Goal: Transaction & Acquisition: Purchase product/service

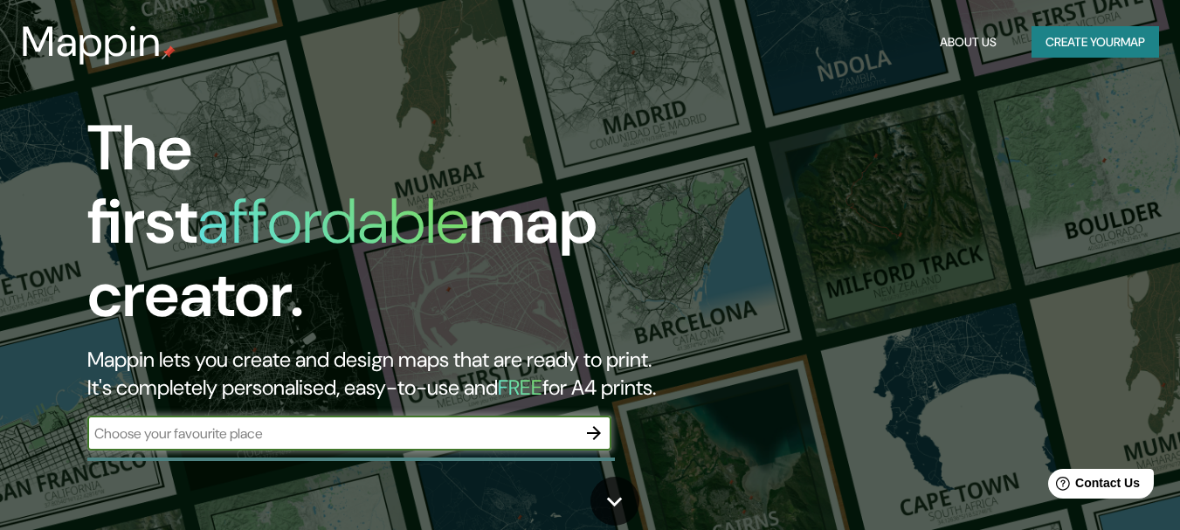
click at [488, 424] on input "text" at bounding box center [331, 434] width 489 height 20
click at [369, 424] on input "text" at bounding box center [331, 434] width 489 height 20
paste input "Av. [PERSON_NAME][STREET_ADDRESS][PERSON_NAME]"
type input "Av. [PERSON_NAME][STREET_ADDRESS][PERSON_NAME]"
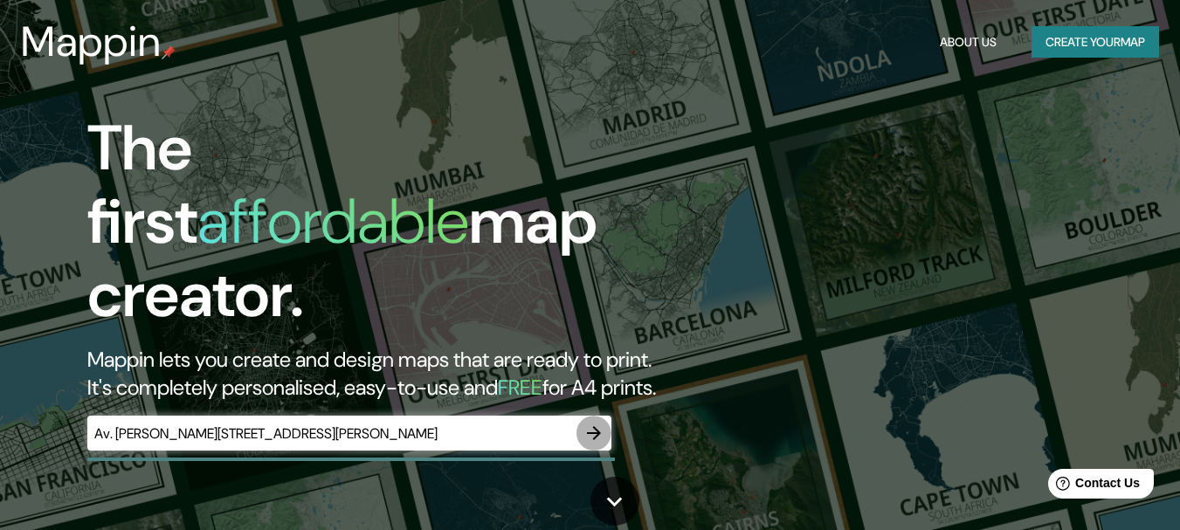
click at [597, 426] on icon "button" at bounding box center [594, 433] width 14 height 14
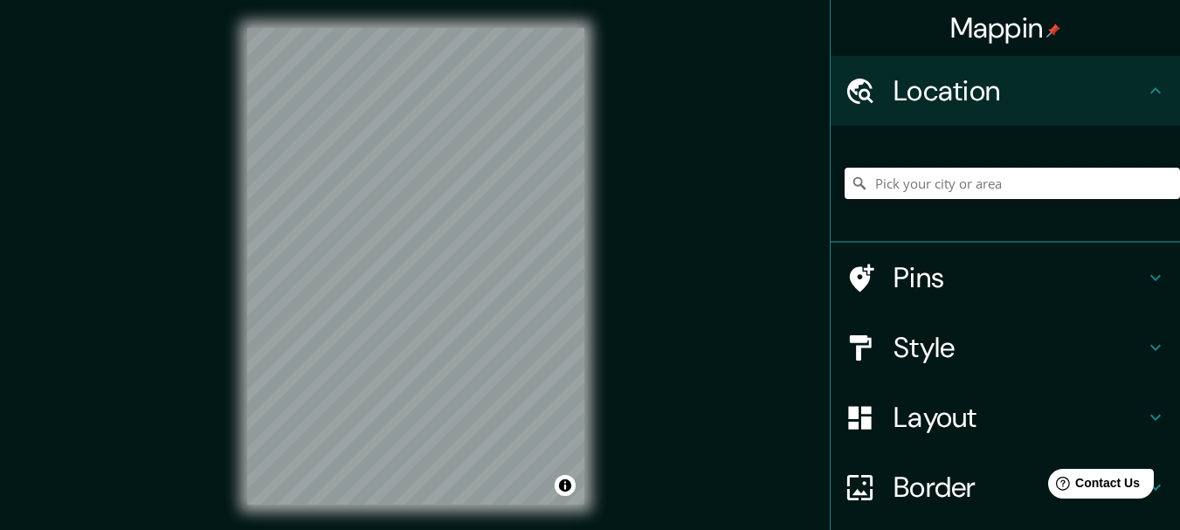
click at [989, 173] on input "Pick your city or area" at bounding box center [1012, 183] width 335 height 31
paste input "Av. [PERSON_NAME][STREET_ADDRESS][PERSON_NAME]"
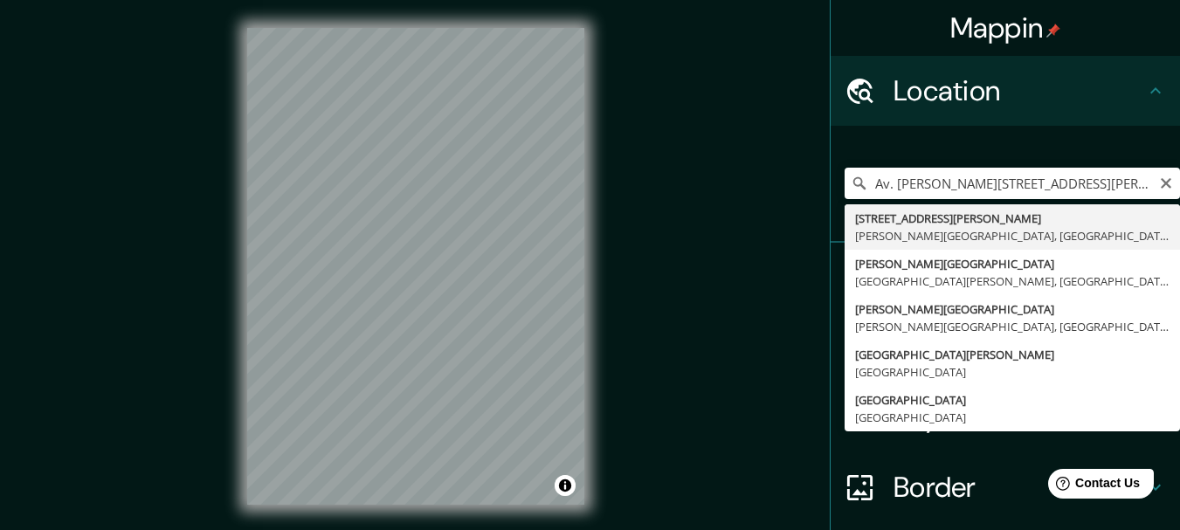
type input "[STREET_ADDRESS][PERSON_NAME][PERSON_NAME][PERSON_NAME]"
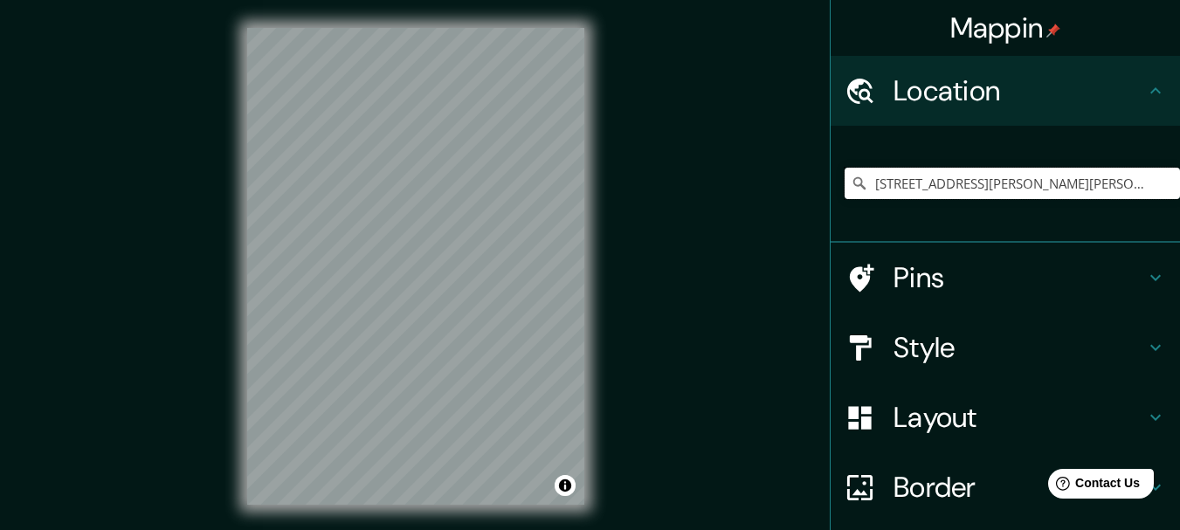
scroll to position [0, 0]
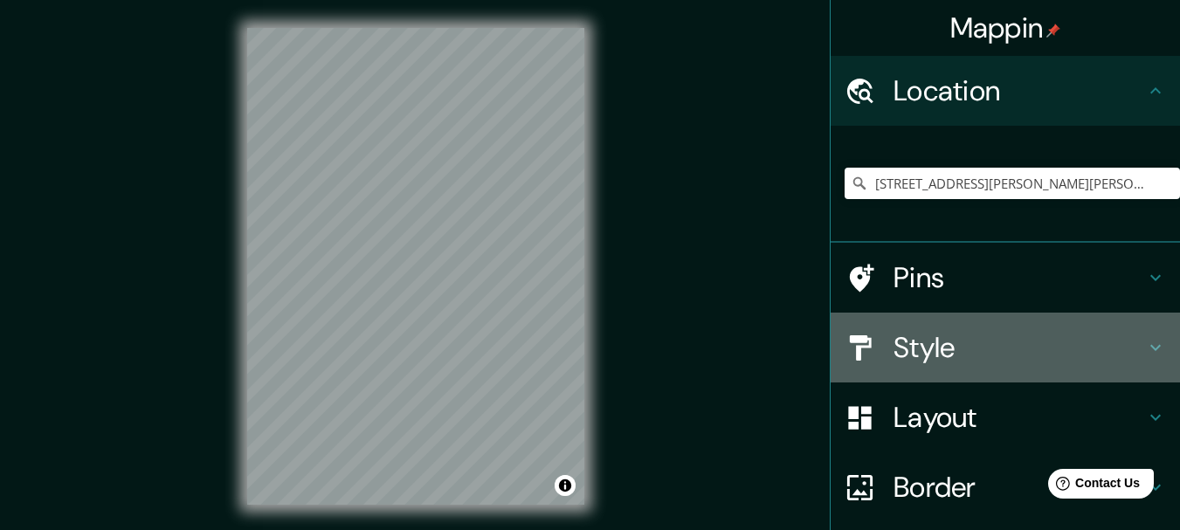
click at [1108, 345] on h4 "Style" at bounding box center [1020, 347] width 252 height 35
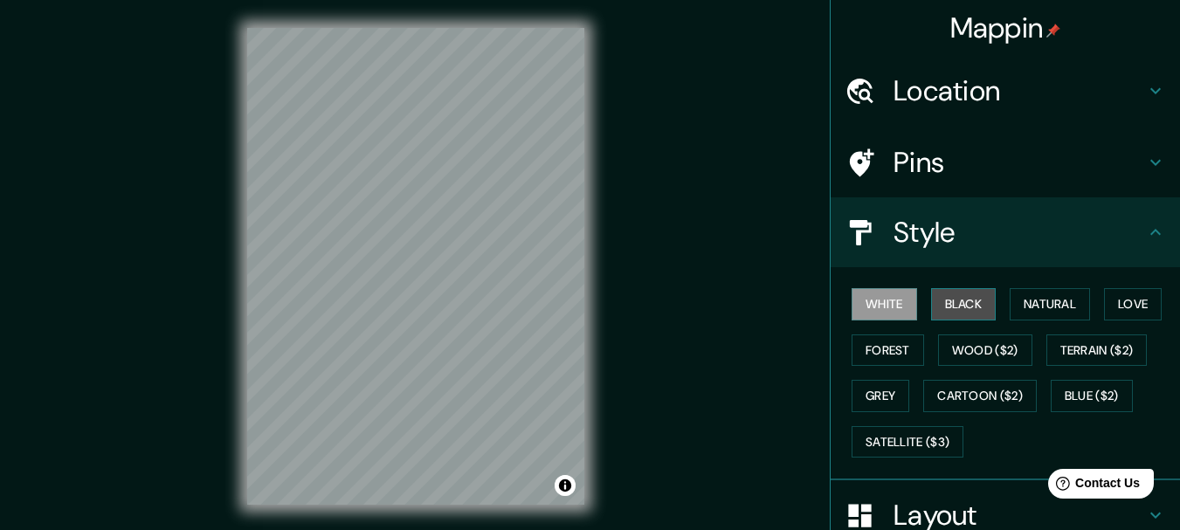
click at [949, 297] on button "Black" at bounding box center [964, 304] width 66 height 32
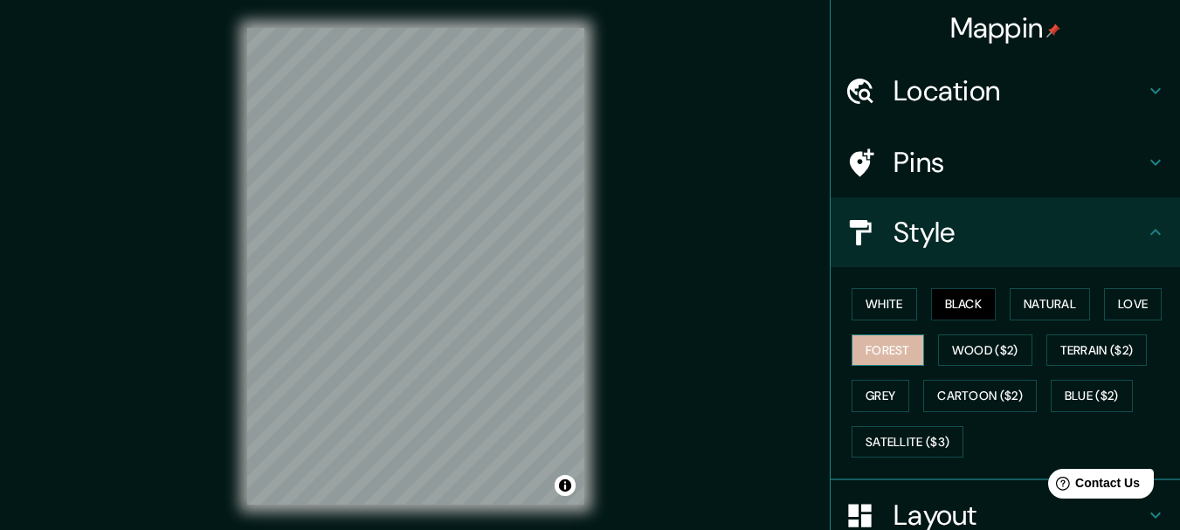
click at [883, 349] on button "Forest" at bounding box center [888, 351] width 72 height 32
click at [609, 402] on div "© Mapbox © OpenStreetMap Improve this map" at bounding box center [415, 266] width 393 height 533
click at [562, 491] on button "Toggle attribution" at bounding box center [565, 485] width 21 height 21
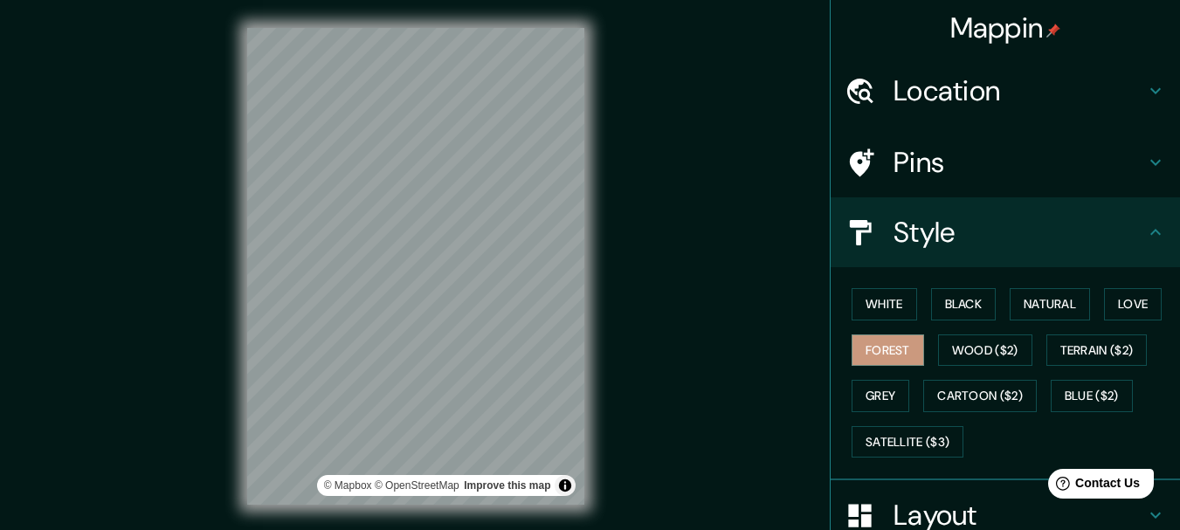
click at [639, 432] on div "Mappin Location [STREET_ADDRESS][PERSON_NAME][PERSON_NAME][PERSON_NAME] Pins St…" at bounding box center [590, 280] width 1180 height 561
click at [648, 300] on div "Mappin Location [STREET_ADDRESS][PERSON_NAME][PERSON_NAME][PERSON_NAME] Pins St…" at bounding box center [590, 280] width 1180 height 561
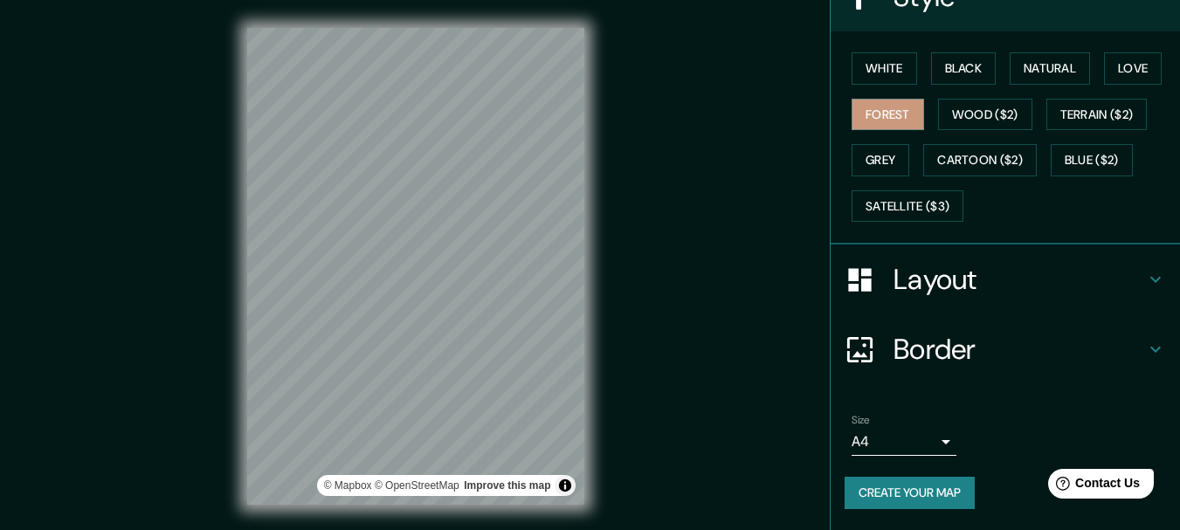
click at [1145, 273] on icon at bounding box center [1155, 279] width 21 height 21
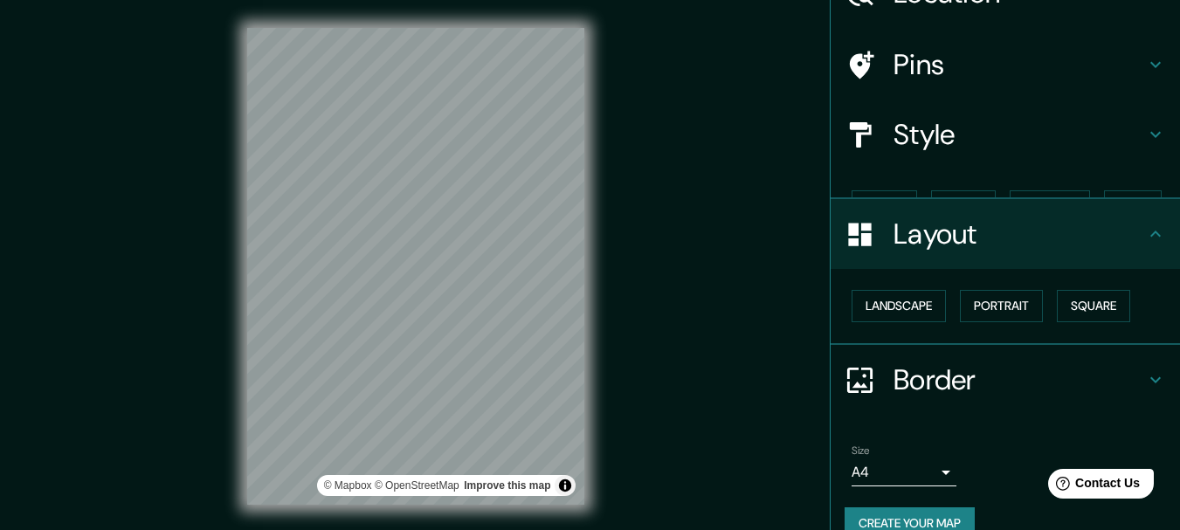
scroll to position [98, 0]
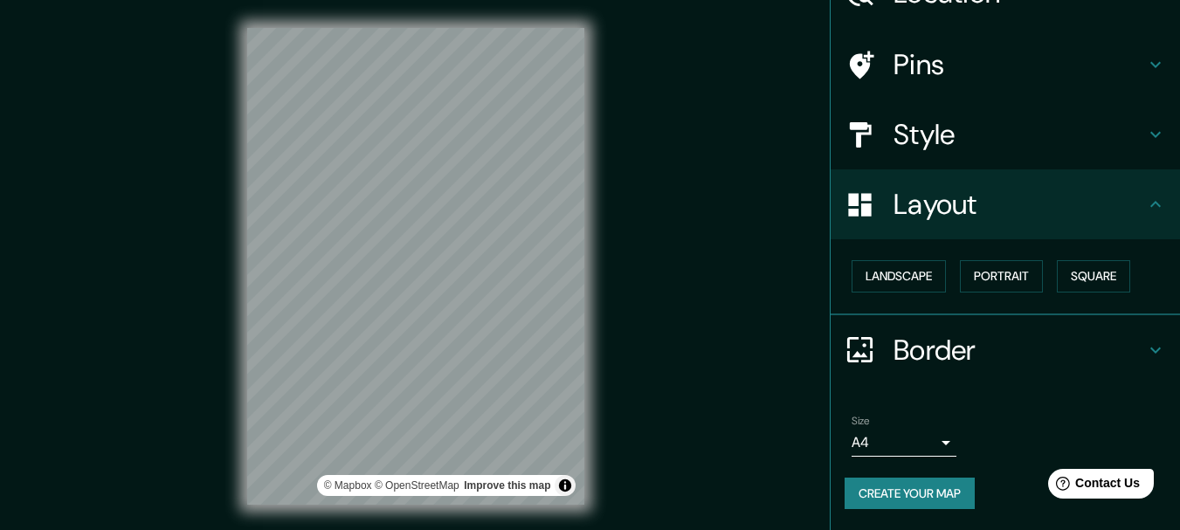
click at [930, 439] on body "Mappin Location [STREET_ADDRESS][PERSON_NAME][PERSON_NAME][PERSON_NAME] Pins St…" at bounding box center [590, 265] width 1180 height 530
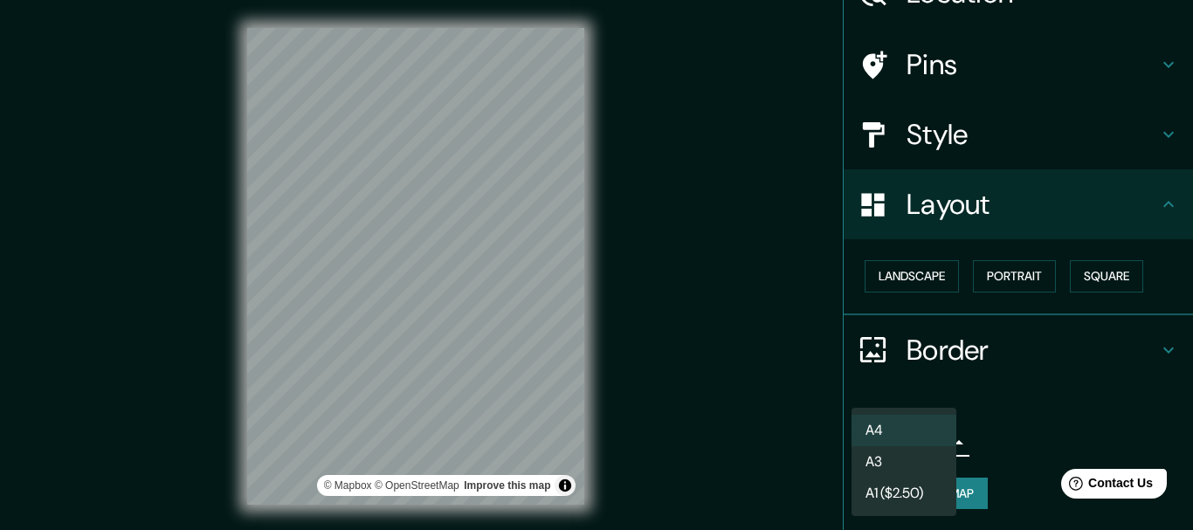
click at [924, 438] on li "A4" at bounding box center [904, 430] width 105 height 31
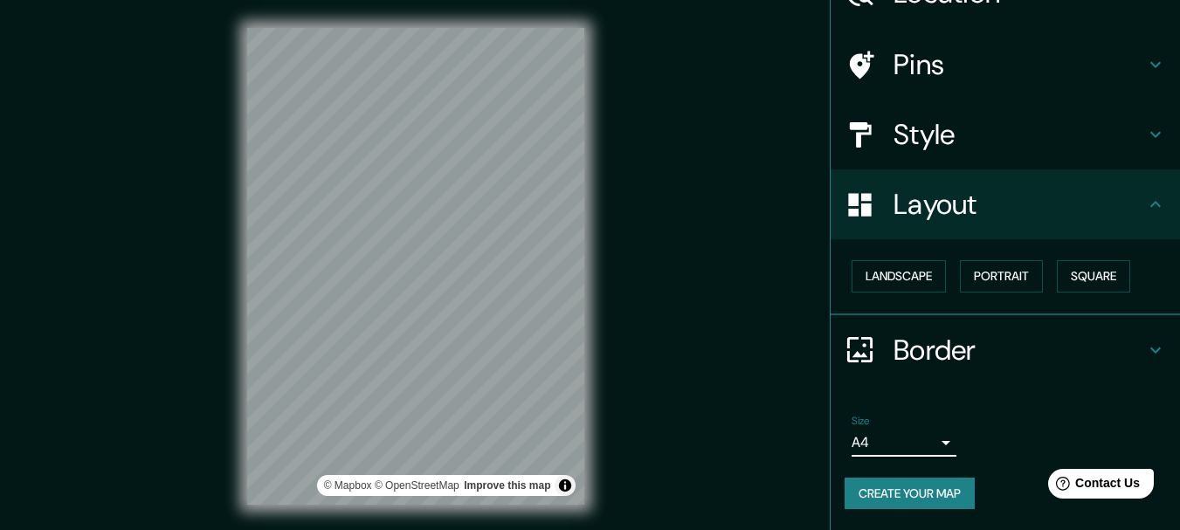
click at [923, 446] on body "Mappin Location [STREET_ADDRESS][PERSON_NAME][PERSON_NAME][PERSON_NAME] Pins St…" at bounding box center [590, 265] width 1180 height 530
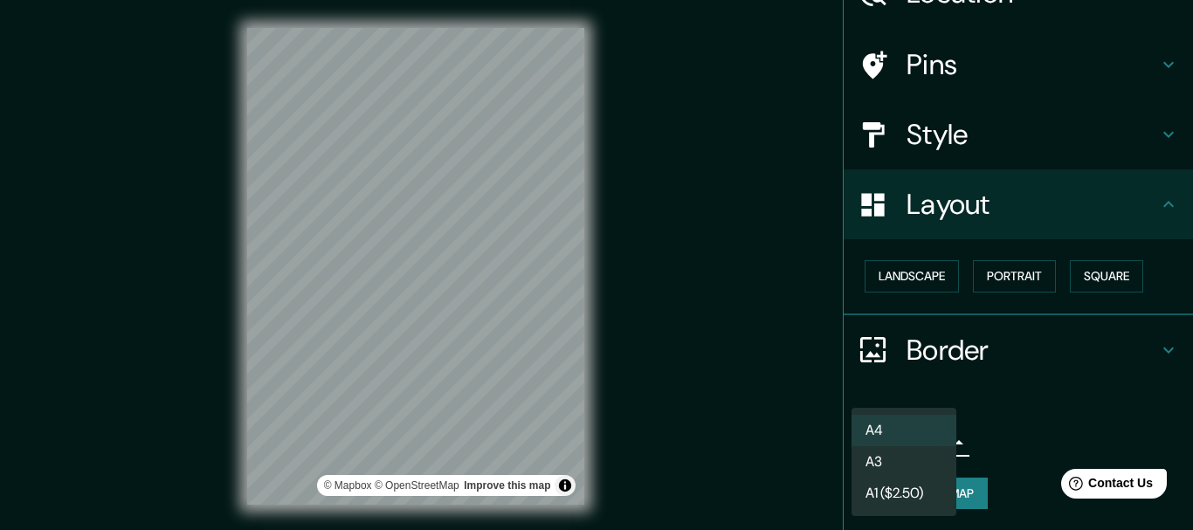
click at [921, 457] on li "A3" at bounding box center [904, 461] width 105 height 31
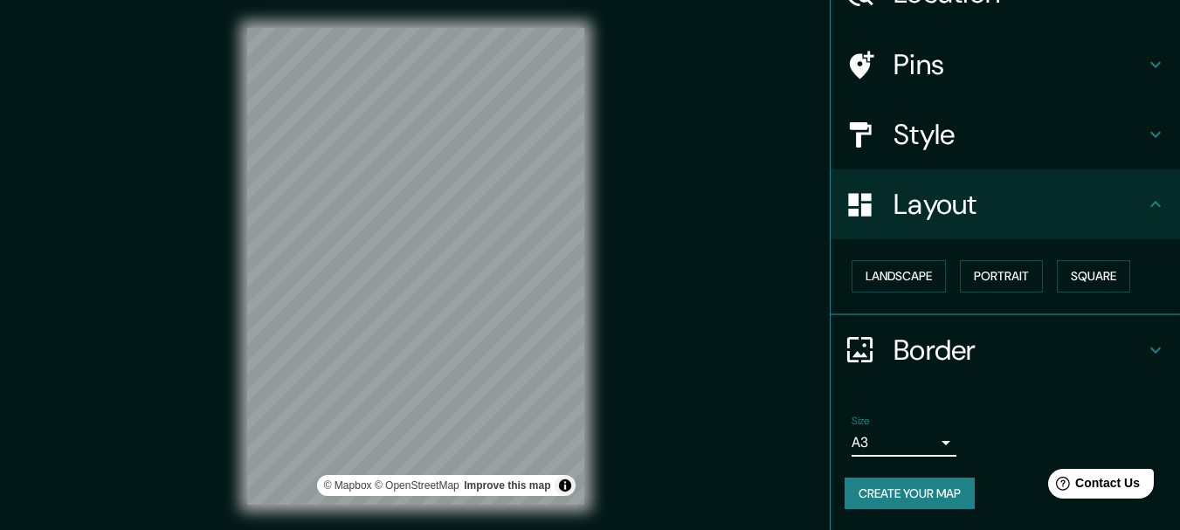
click at [919, 444] on body "Mappin Location [STREET_ADDRESS][PERSON_NAME][PERSON_NAME][PERSON_NAME] Pins St…" at bounding box center [590, 265] width 1180 height 530
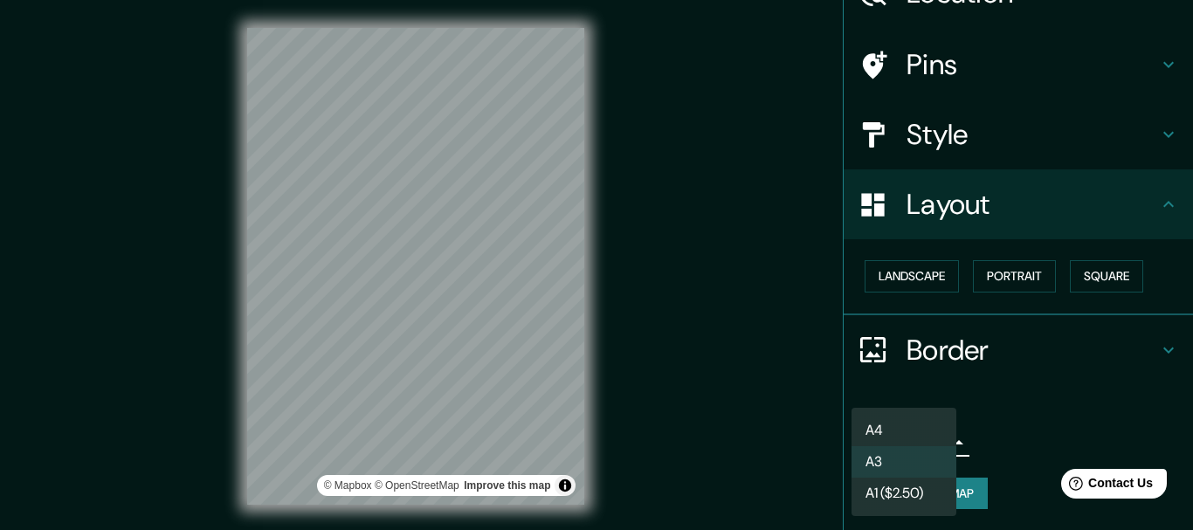
click at [928, 426] on li "A4" at bounding box center [904, 430] width 105 height 31
type input "single"
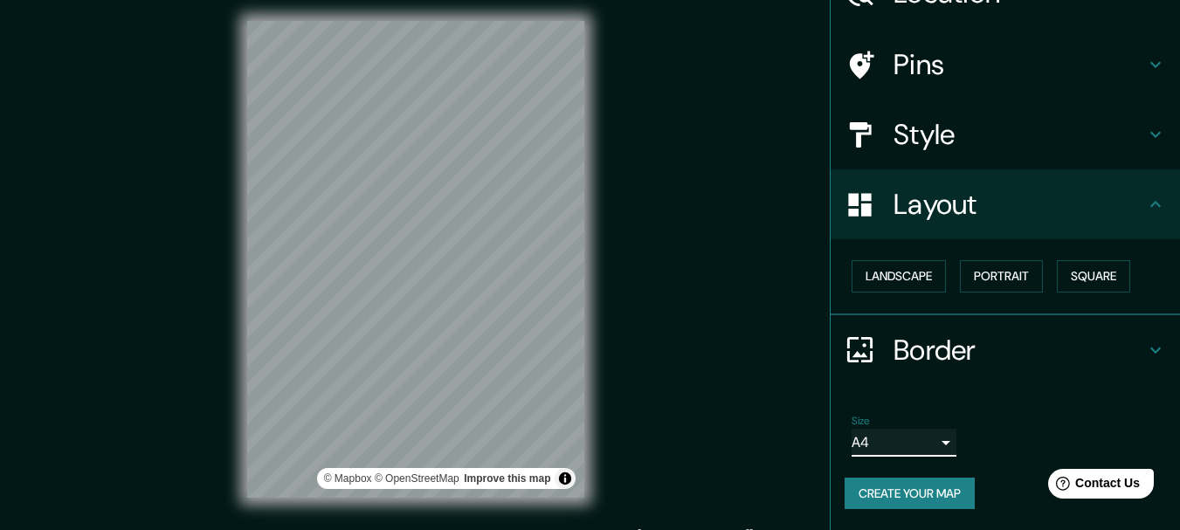
scroll to position [31, 0]
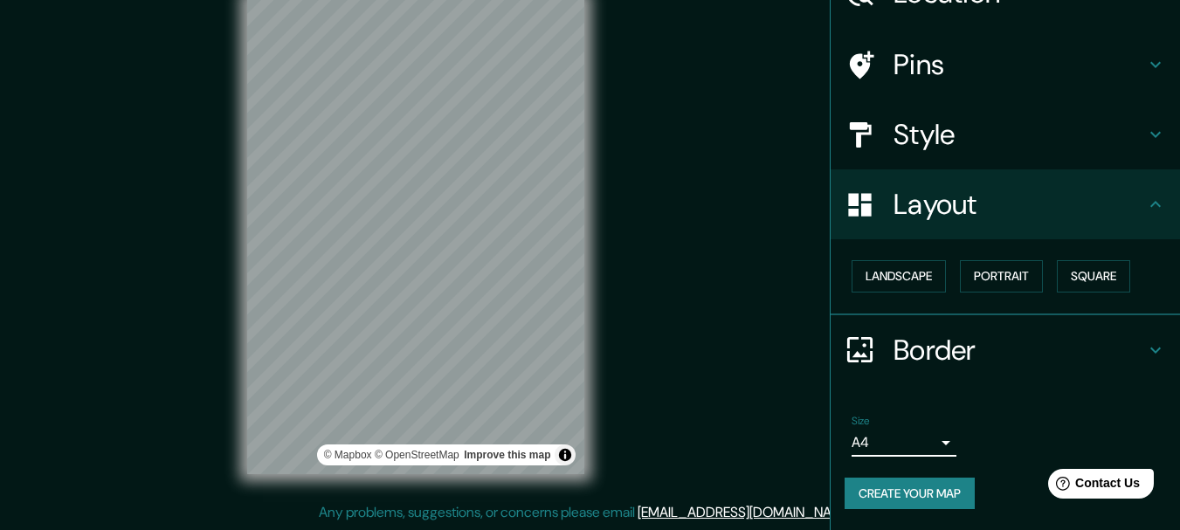
click at [1145, 348] on icon at bounding box center [1155, 350] width 21 height 21
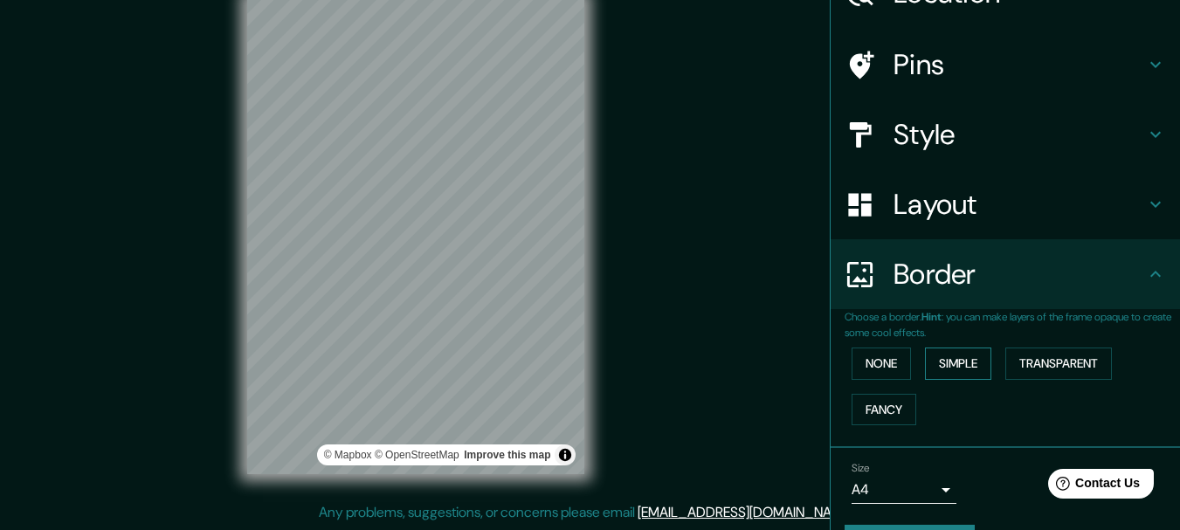
click at [947, 369] on button "Simple" at bounding box center [958, 364] width 66 height 32
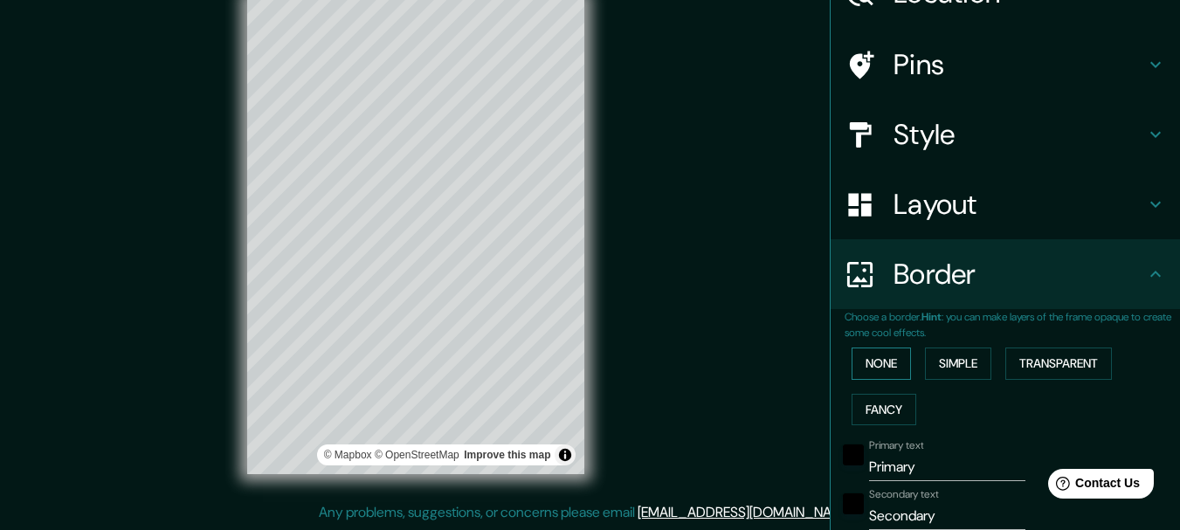
click at [881, 368] on button "None" at bounding box center [881, 364] width 59 height 32
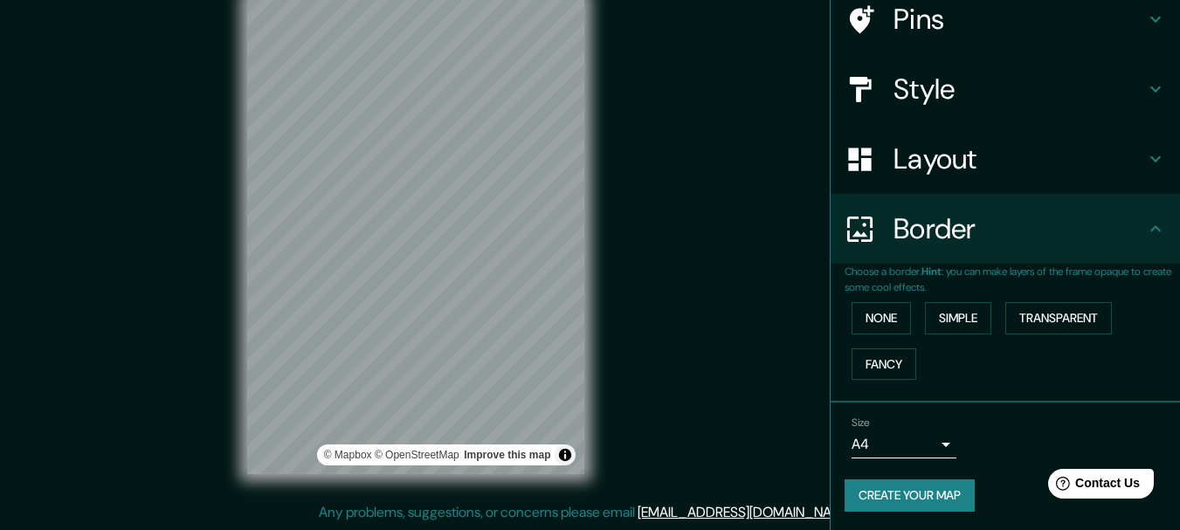
scroll to position [146, 0]
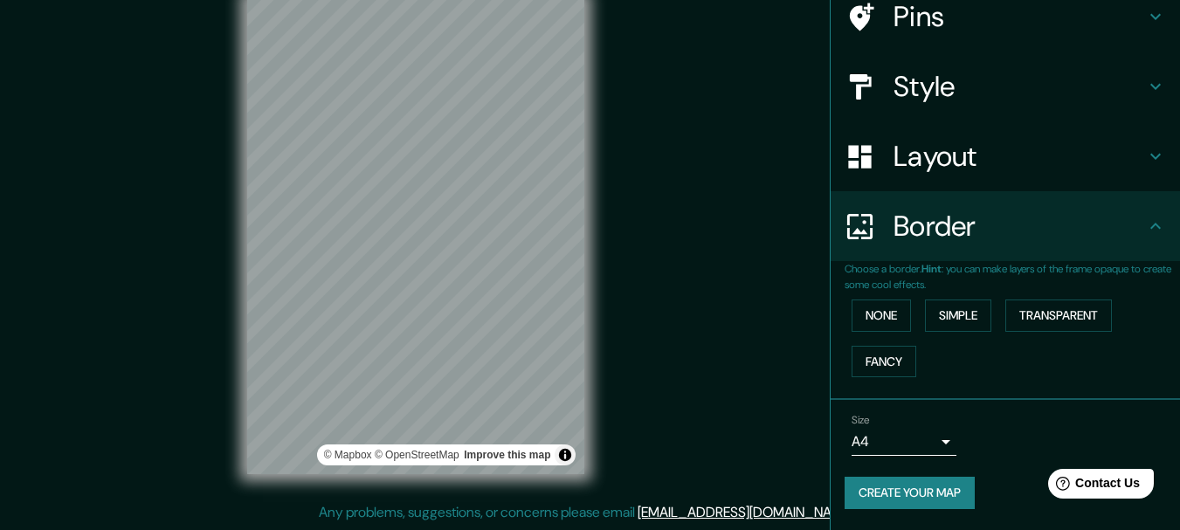
click at [925, 444] on body "Mappin Location [STREET_ADDRESS][PERSON_NAME][PERSON_NAME][PERSON_NAME] Pins St…" at bounding box center [590, 234] width 1180 height 530
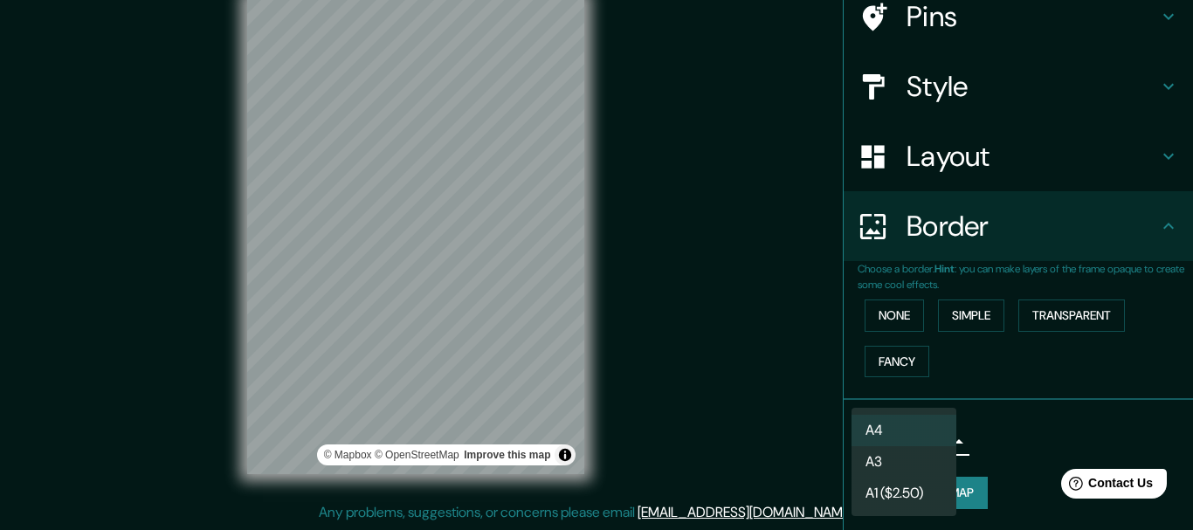
click at [924, 427] on li "A4" at bounding box center [904, 430] width 105 height 31
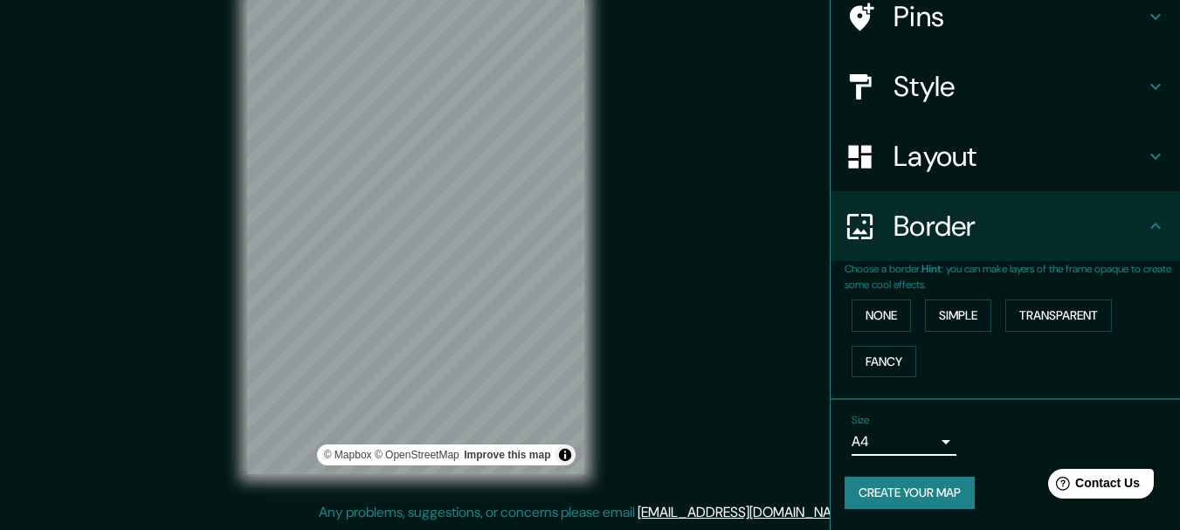
click at [699, 252] on div "Mappin Location [STREET_ADDRESS][PERSON_NAME][PERSON_NAME][PERSON_NAME] Pins St…" at bounding box center [590, 249] width 1180 height 561
click at [696, 254] on div "Mappin Location [STREET_ADDRESS][PERSON_NAME][PERSON_NAME][PERSON_NAME] Pins St…" at bounding box center [590, 249] width 1180 height 561
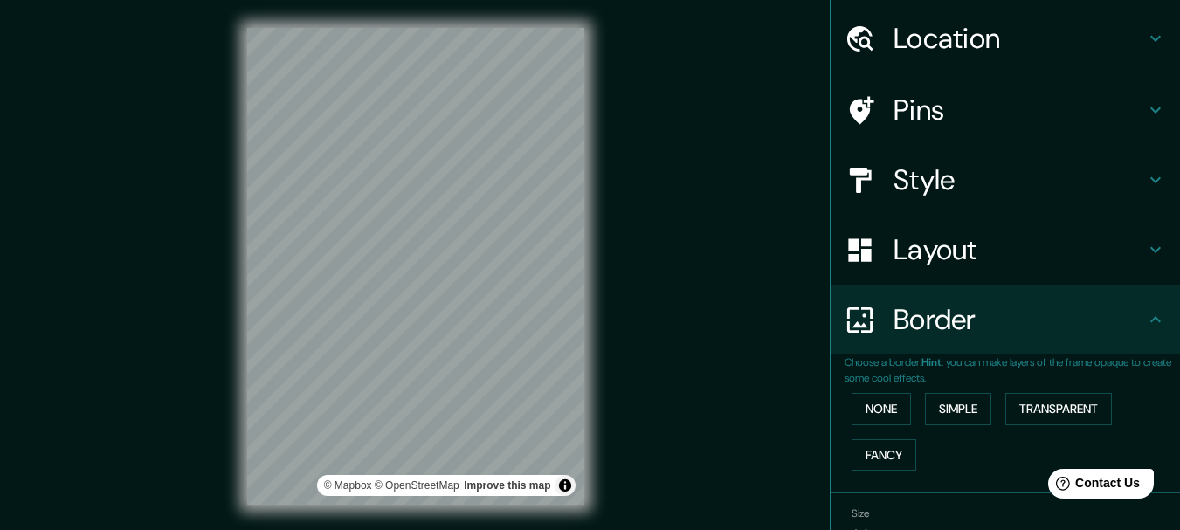
scroll to position [51, 0]
click at [1097, 279] on div "Layout" at bounding box center [1005, 252] width 349 height 70
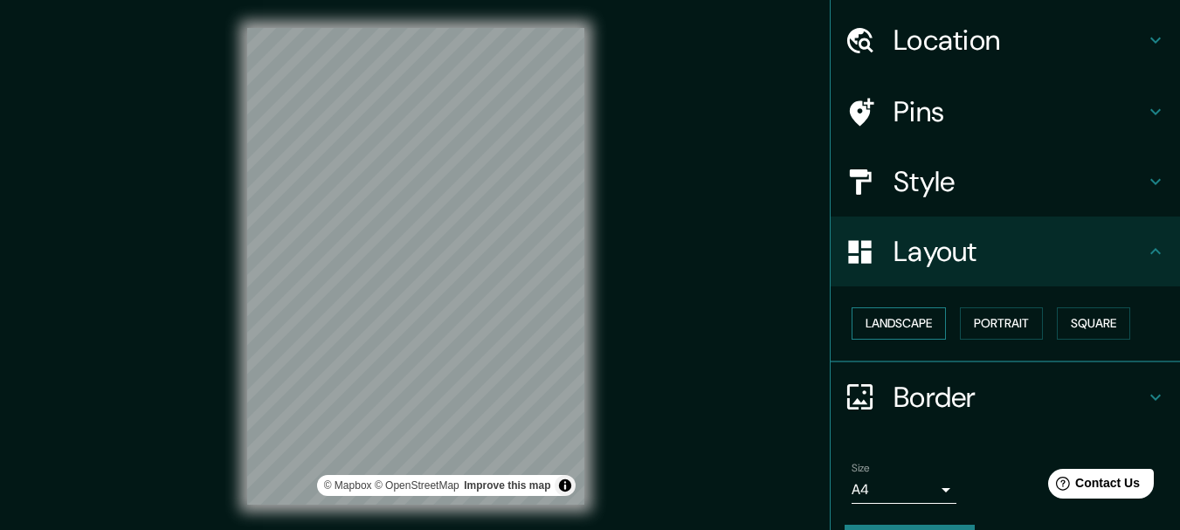
click at [887, 329] on button "Landscape" at bounding box center [899, 323] width 94 height 32
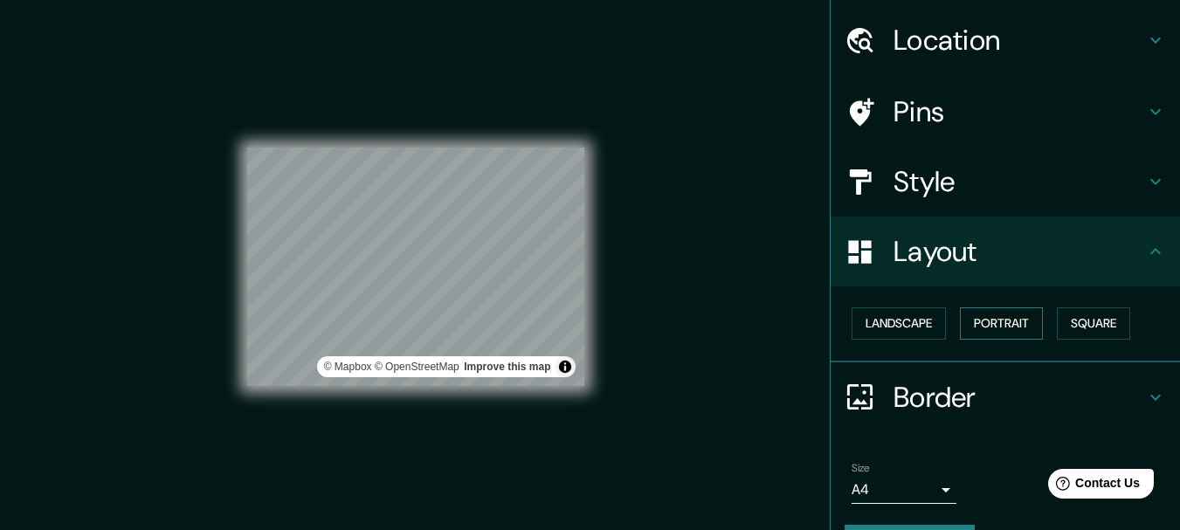
click at [1005, 328] on button "Portrait" at bounding box center [1001, 323] width 83 height 32
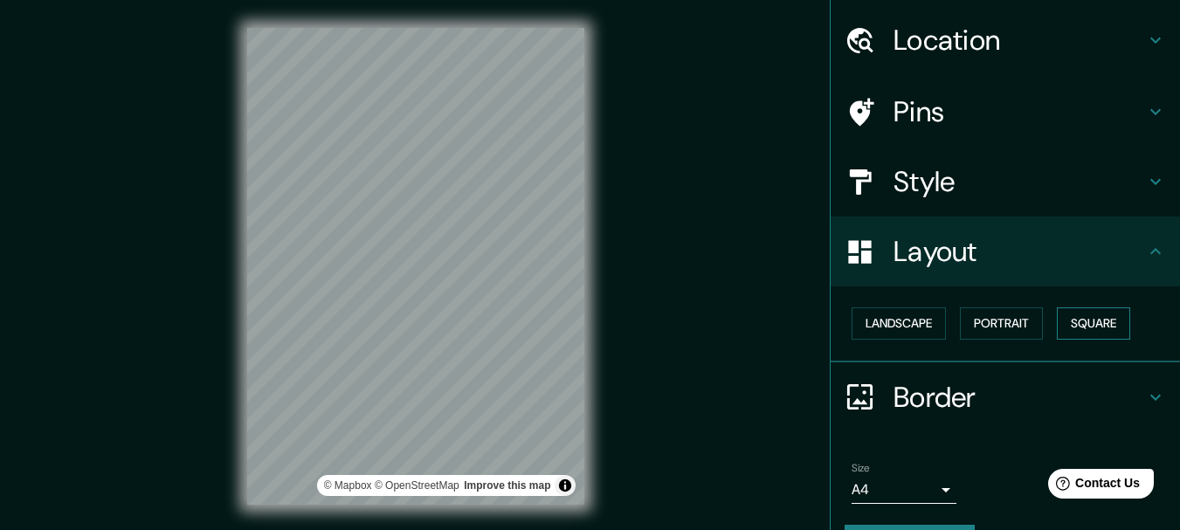
click at [1090, 323] on button "Square" at bounding box center [1093, 323] width 73 height 32
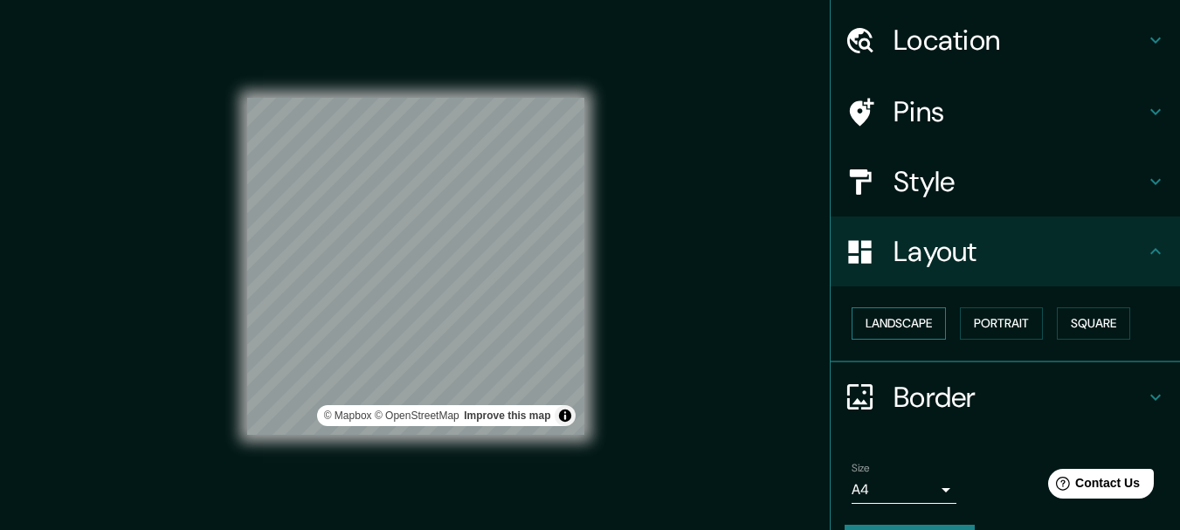
click at [907, 321] on button "Landscape" at bounding box center [899, 323] width 94 height 32
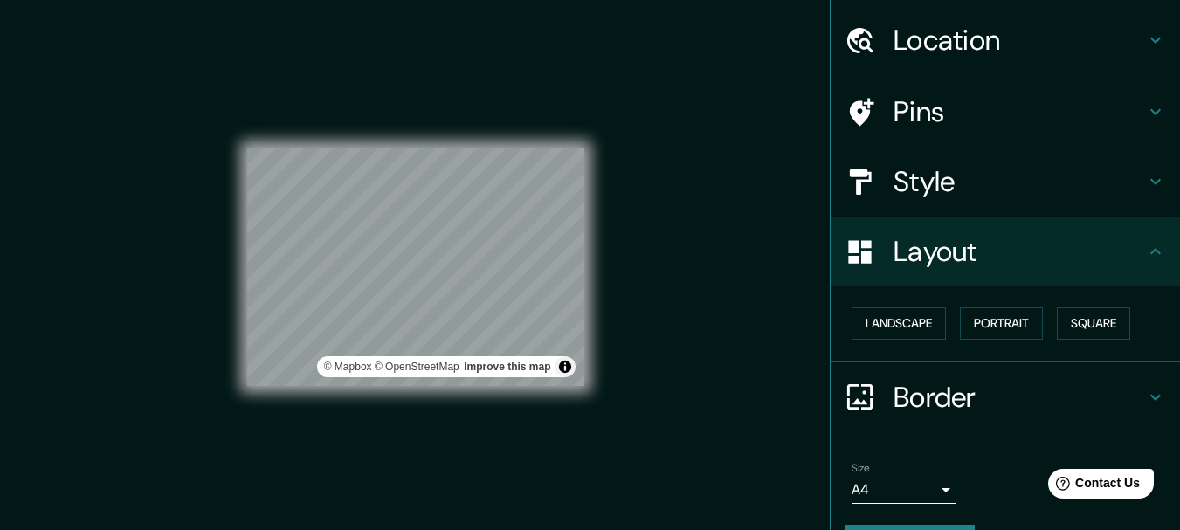
click at [1047, 181] on h4 "Style" at bounding box center [1020, 181] width 252 height 35
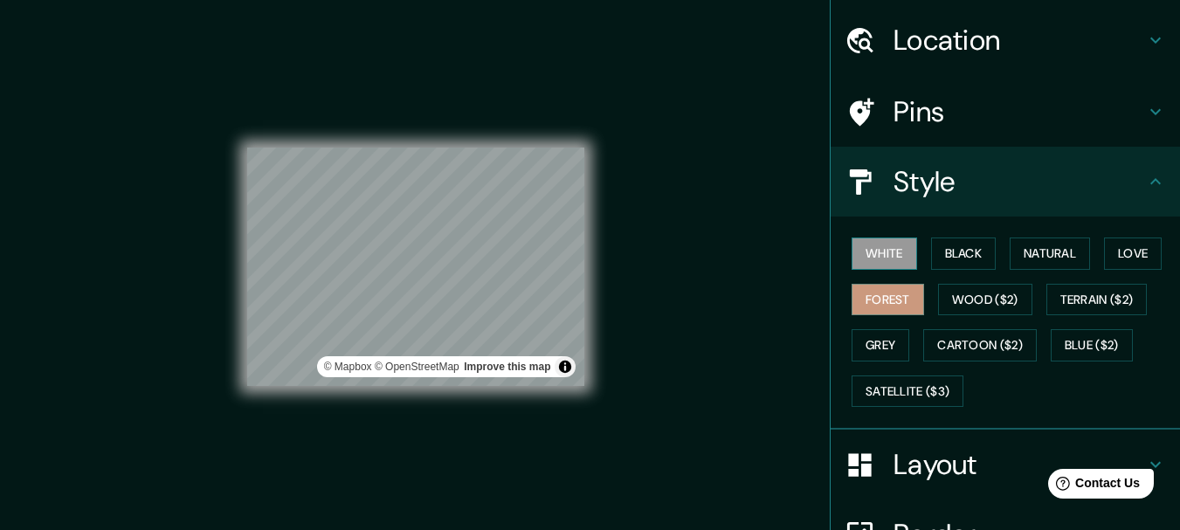
click at [885, 251] on button "White" at bounding box center [885, 254] width 66 height 32
click at [956, 254] on button "Black" at bounding box center [964, 254] width 66 height 32
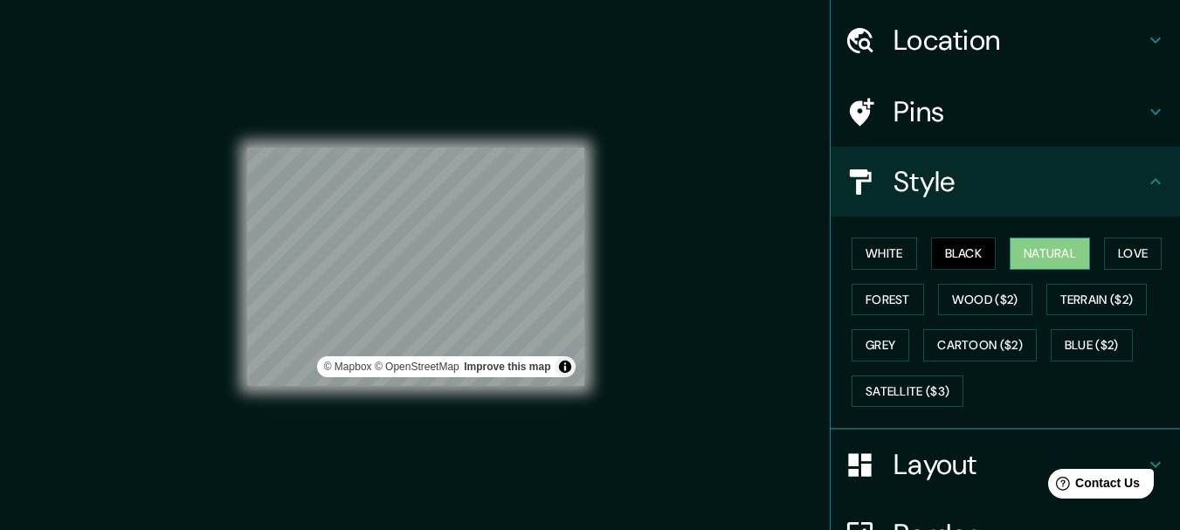
click at [1024, 259] on button "Natural" at bounding box center [1050, 254] width 80 height 32
click at [1127, 251] on button "Love" at bounding box center [1133, 254] width 58 height 32
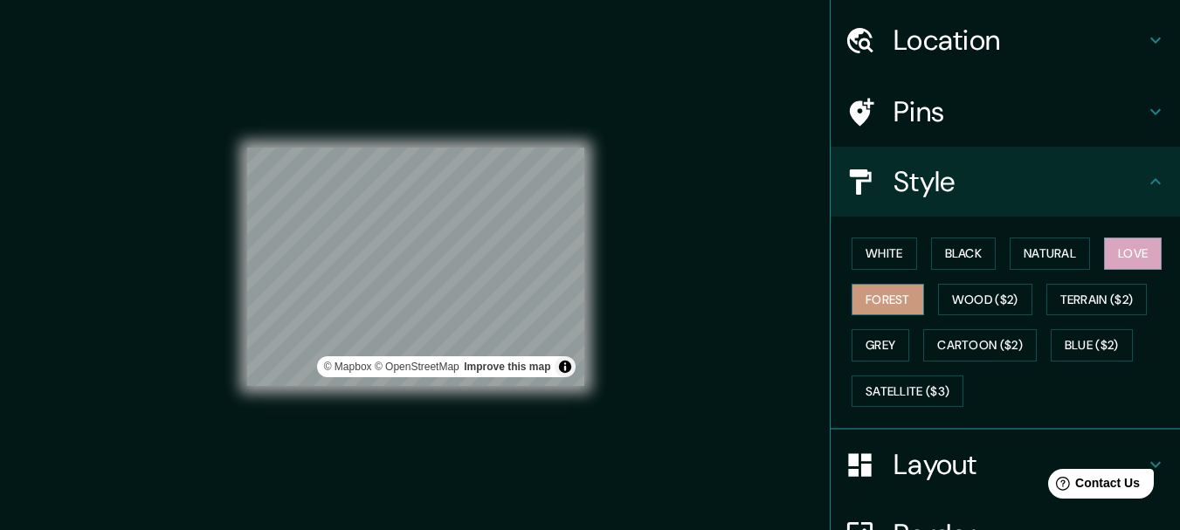
click at [890, 287] on button "Forest" at bounding box center [888, 300] width 72 height 32
click at [1064, 264] on button "Natural" at bounding box center [1050, 254] width 80 height 32
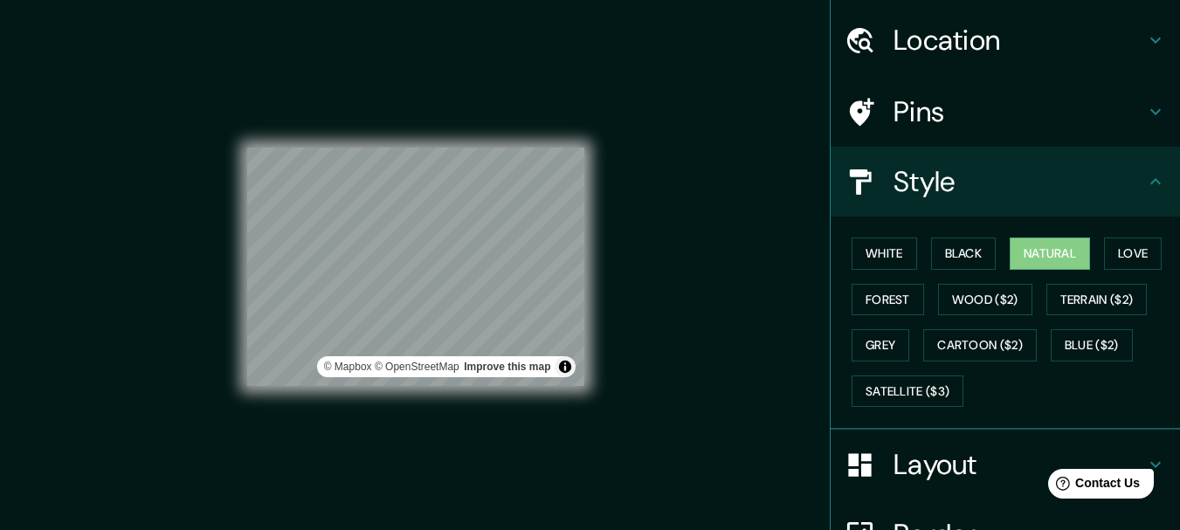
click at [1083, 115] on h4 "Pins" at bounding box center [1020, 111] width 252 height 35
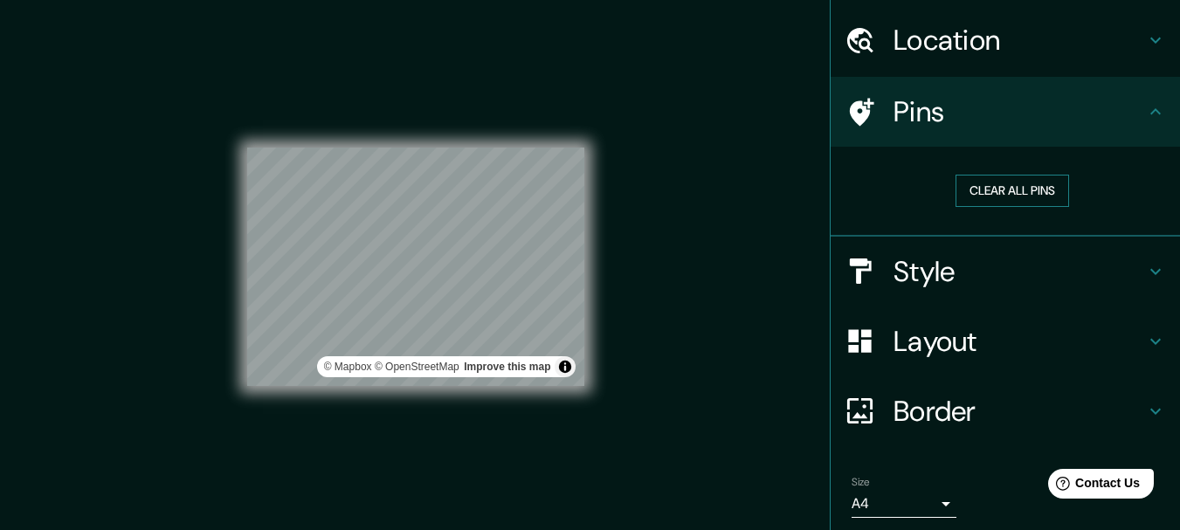
click at [1031, 192] on button "Clear all pins" at bounding box center [1013, 191] width 114 height 32
click at [1083, 263] on h4 "Style" at bounding box center [1020, 271] width 252 height 35
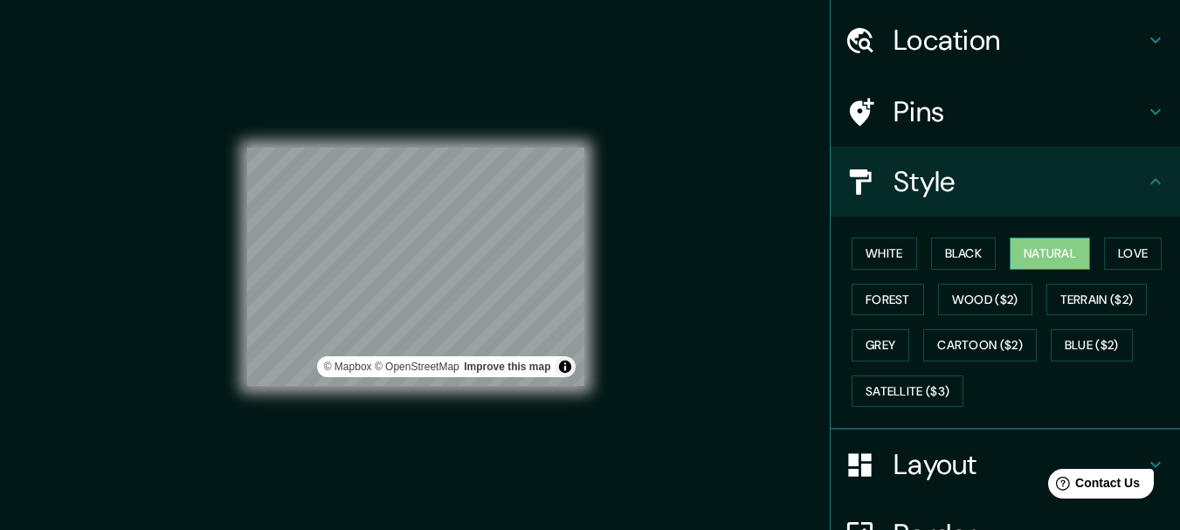
click at [1053, 254] on button "Natural" at bounding box center [1050, 254] width 80 height 32
click at [1053, 255] on button "Natural" at bounding box center [1050, 254] width 80 height 32
click at [1145, 186] on icon at bounding box center [1155, 181] width 21 height 21
click at [1150, 183] on icon at bounding box center [1155, 181] width 10 height 6
click at [1147, 174] on icon at bounding box center [1155, 181] width 21 height 21
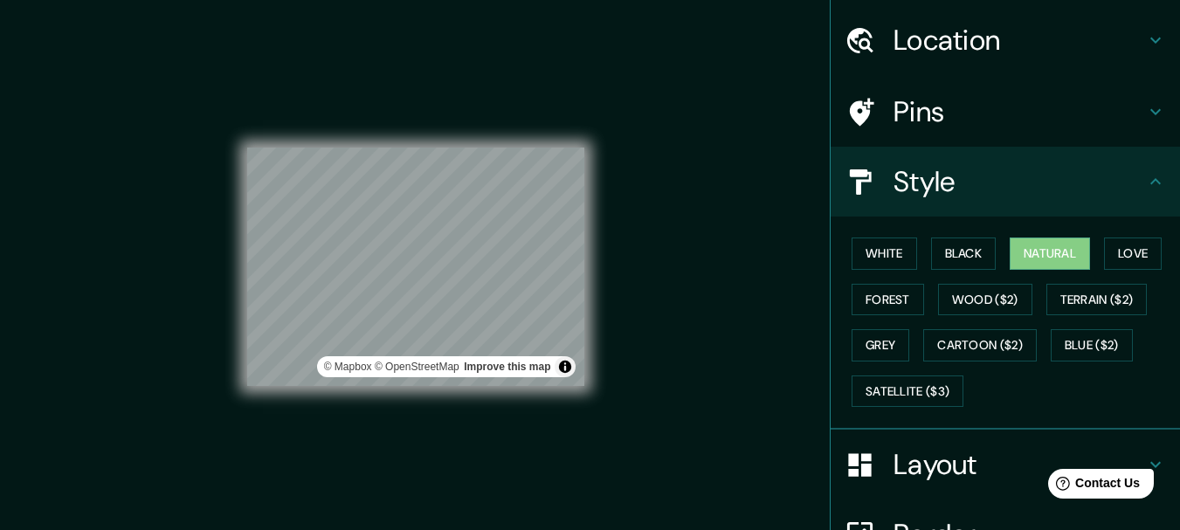
click at [959, 462] on h4 "Layout" at bounding box center [1020, 464] width 252 height 35
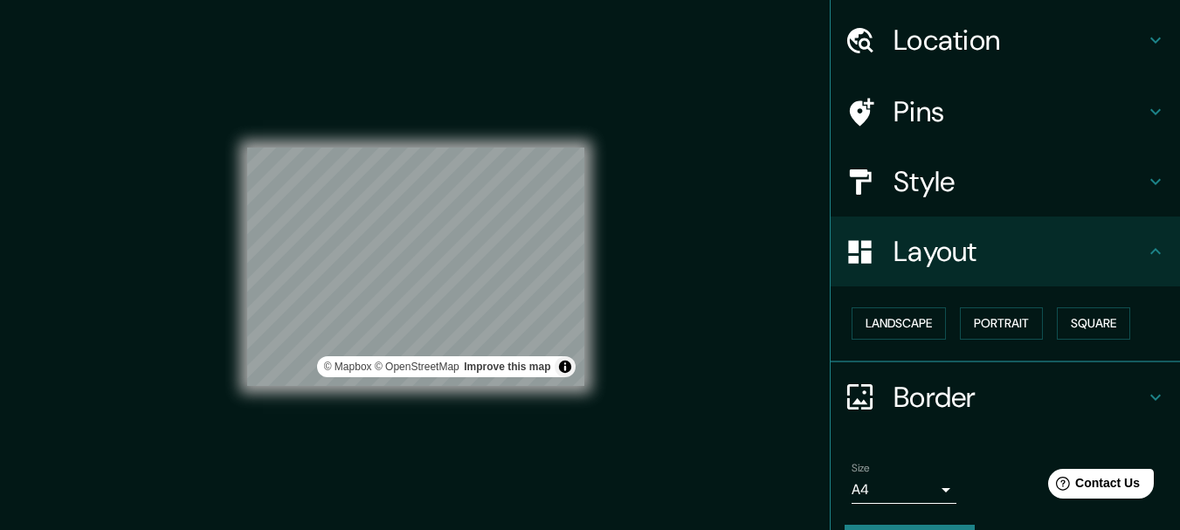
scroll to position [98, 0]
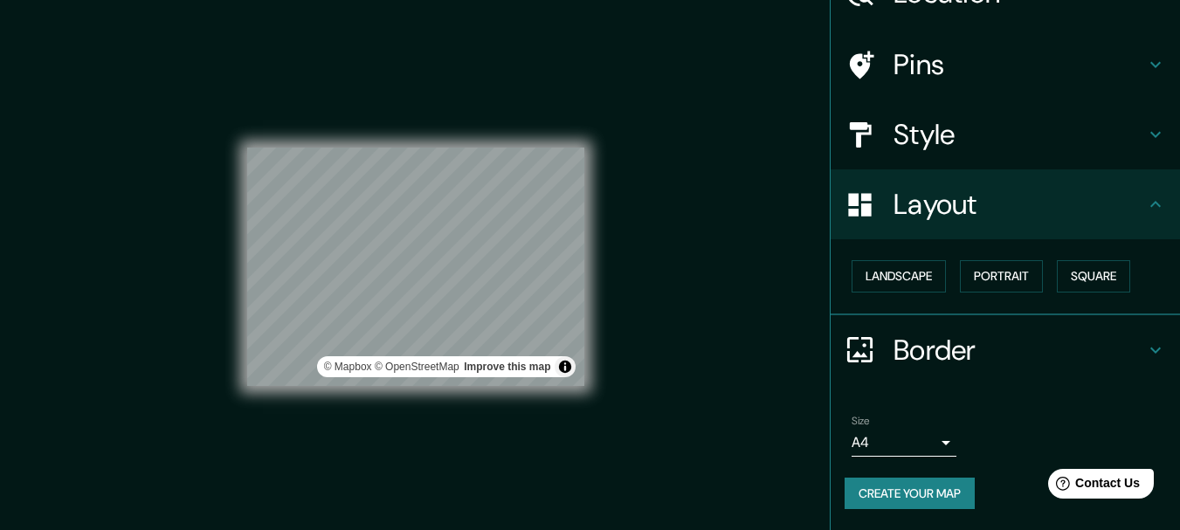
click at [1131, 342] on h4 "Border" at bounding box center [1020, 350] width 252 height 35
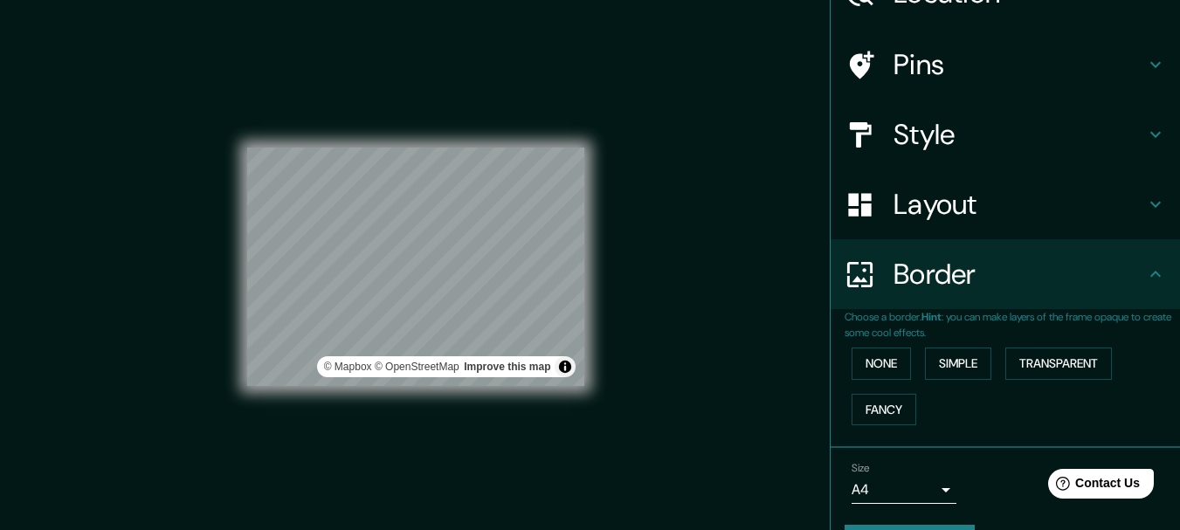
click at [1145, 210] on icon at bounding box center [1155, 204] width 21 height 21
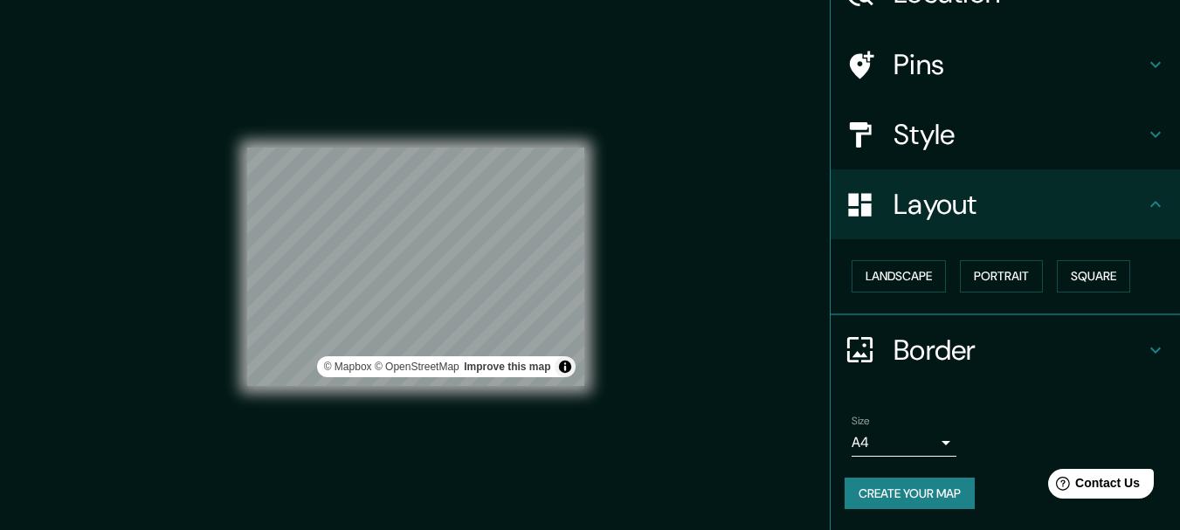
scroll to position [0, 0]
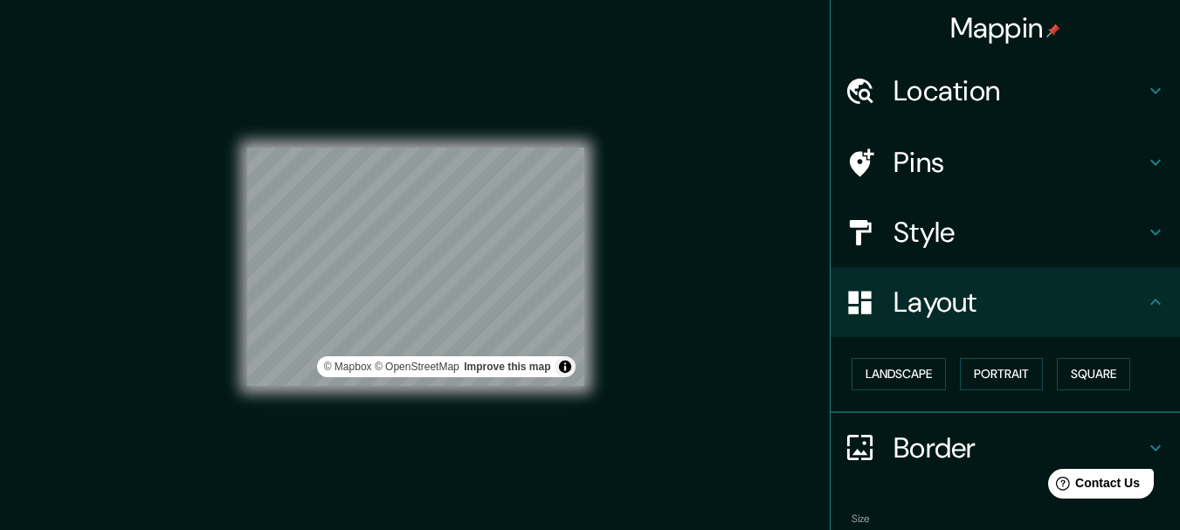
click at [1115, 93] on h4 "Location" at bounding box center [1020, 90] width 252 height 35
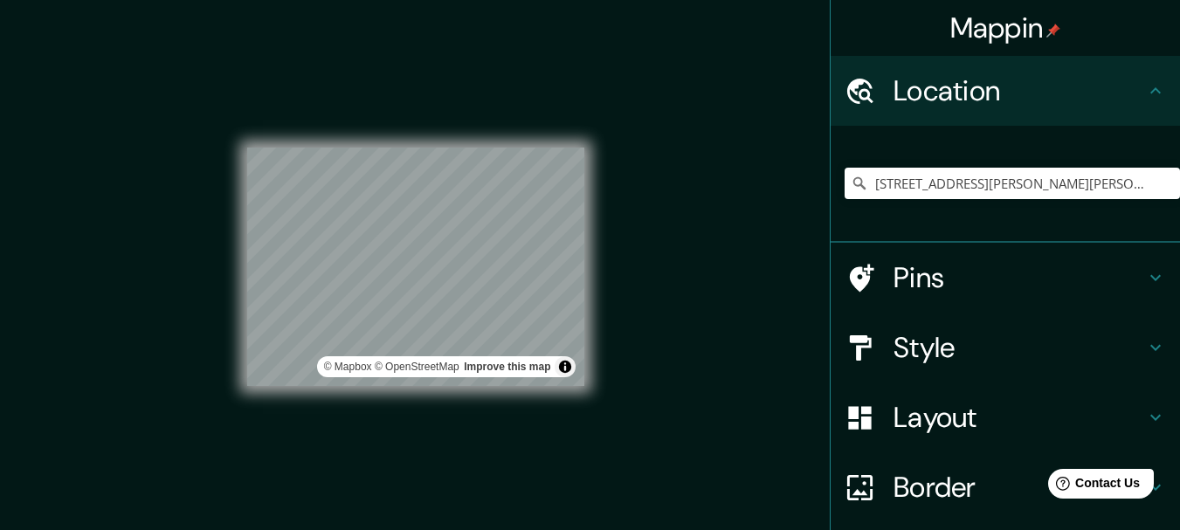
click at [1115, 86] on h4 "Location" at bounding box center [1020, 90] width 252 height 35
click at [1145, 271] on icon at bounding box center [1155, 277] width 21 height 21
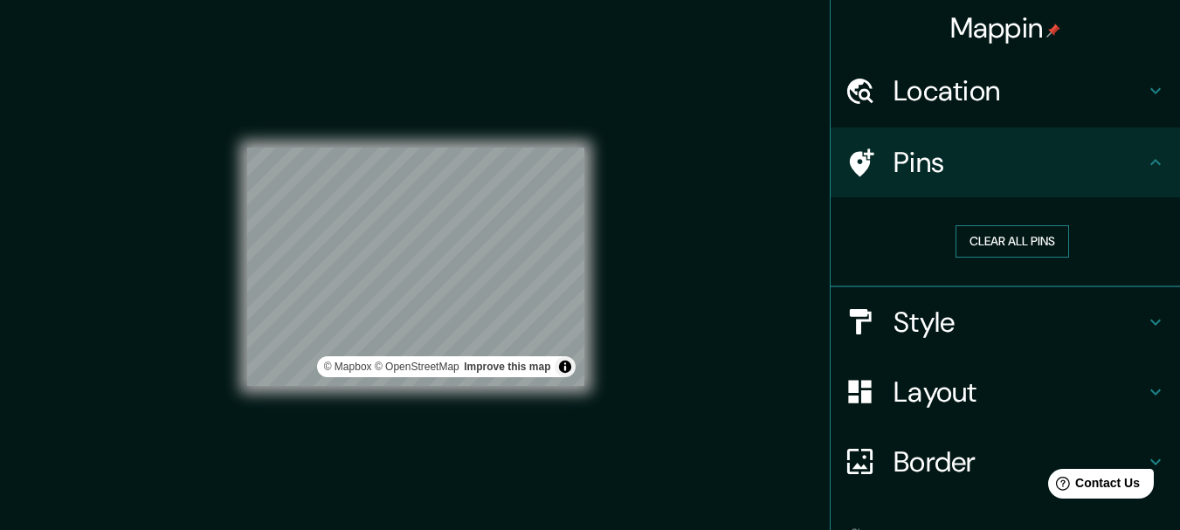
click at [1034, 240] on button "Clear all pins" at bounding box center [1013, 241] width 114 height 32
click at [636, 177] on div "Mappin Location [STREET_ADDRESS][PERSON_NAME][PERSON_NAME][PERSON_NAME] Pins Cl…" at bounding box center [590, 280] width 1180 height 561
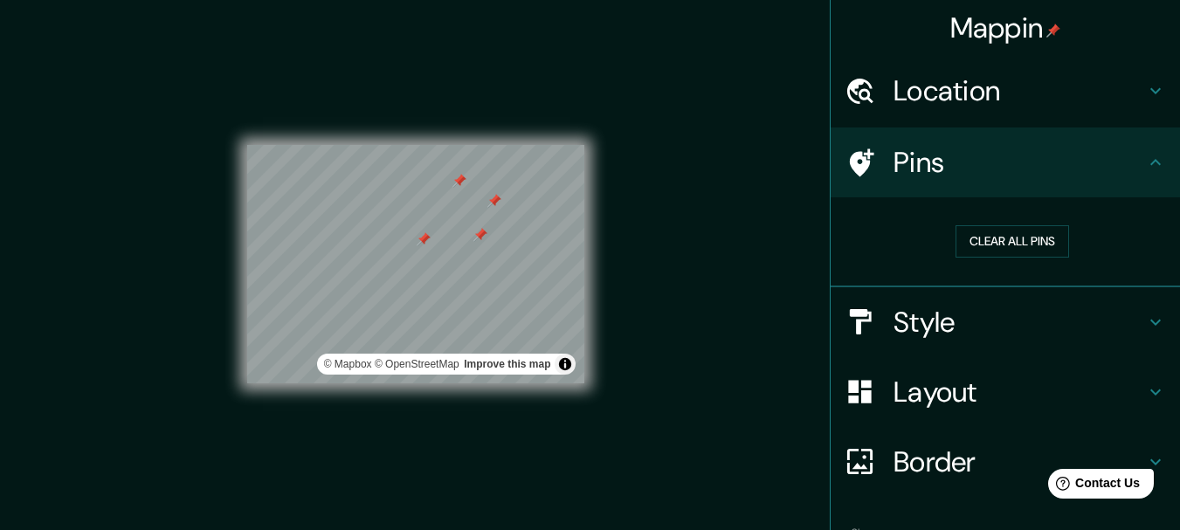
scroll to position [1, 0]
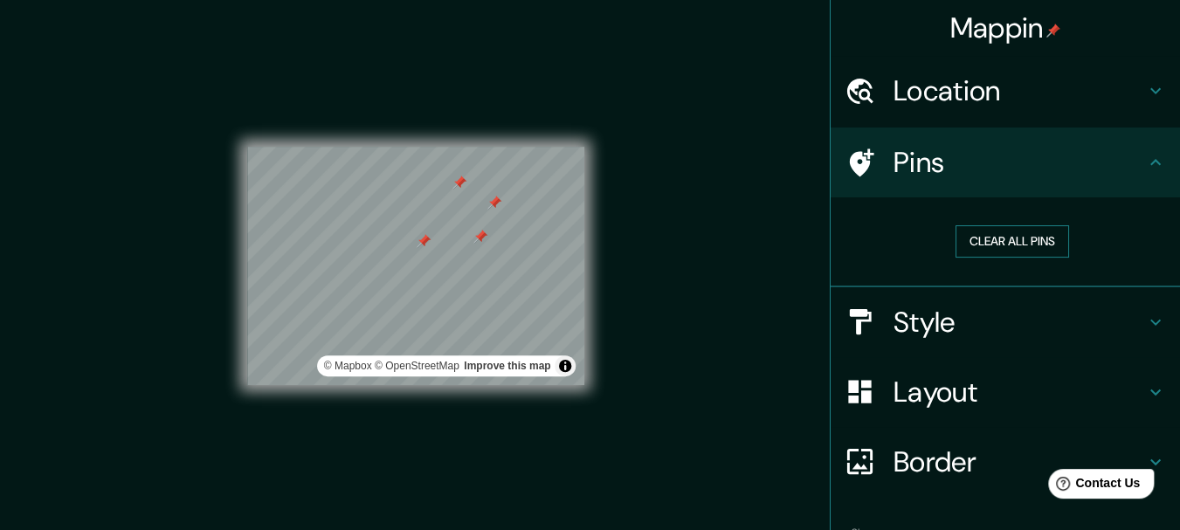
click at [1018, 246] on button "Clear all pins" at bounding box center [1013, 241] width 114 height 32
click at [1145, 168] on icon at bounding box center [1155, 162] width 21 height 21
